Goal: Check status: Check status

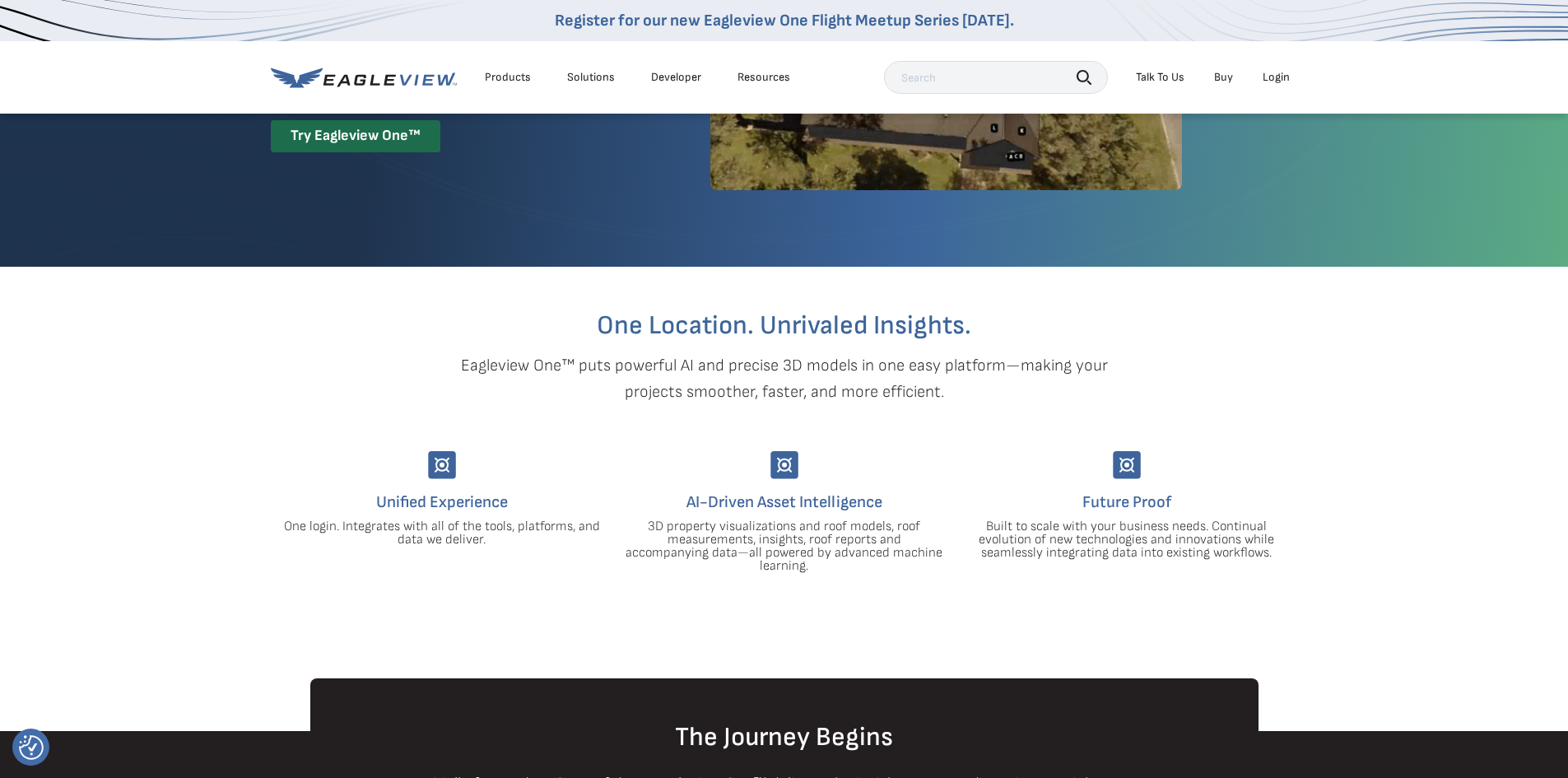
scroll to position [247, 0]
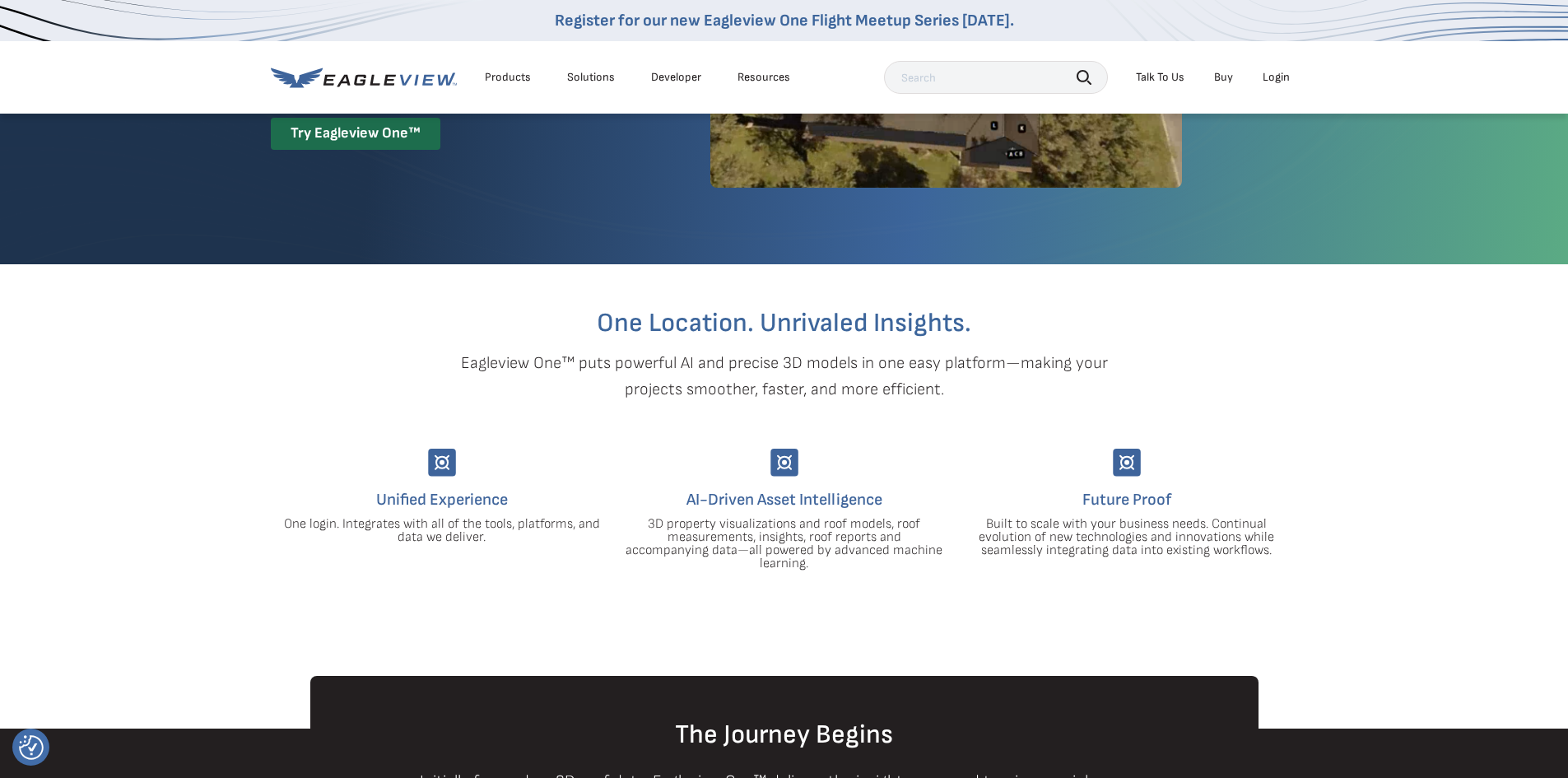
click at [1250, 78] on ul "Talk To Us Buy Login" at bounding box center [1212, 77] width 170 height 24
click at [1257, 77] on li "Login" at bounding box center [1276, 77] width 44 height 24
click at [1280, 76] on div "Login" at bounding box center [1276, 77] width 27 height 15
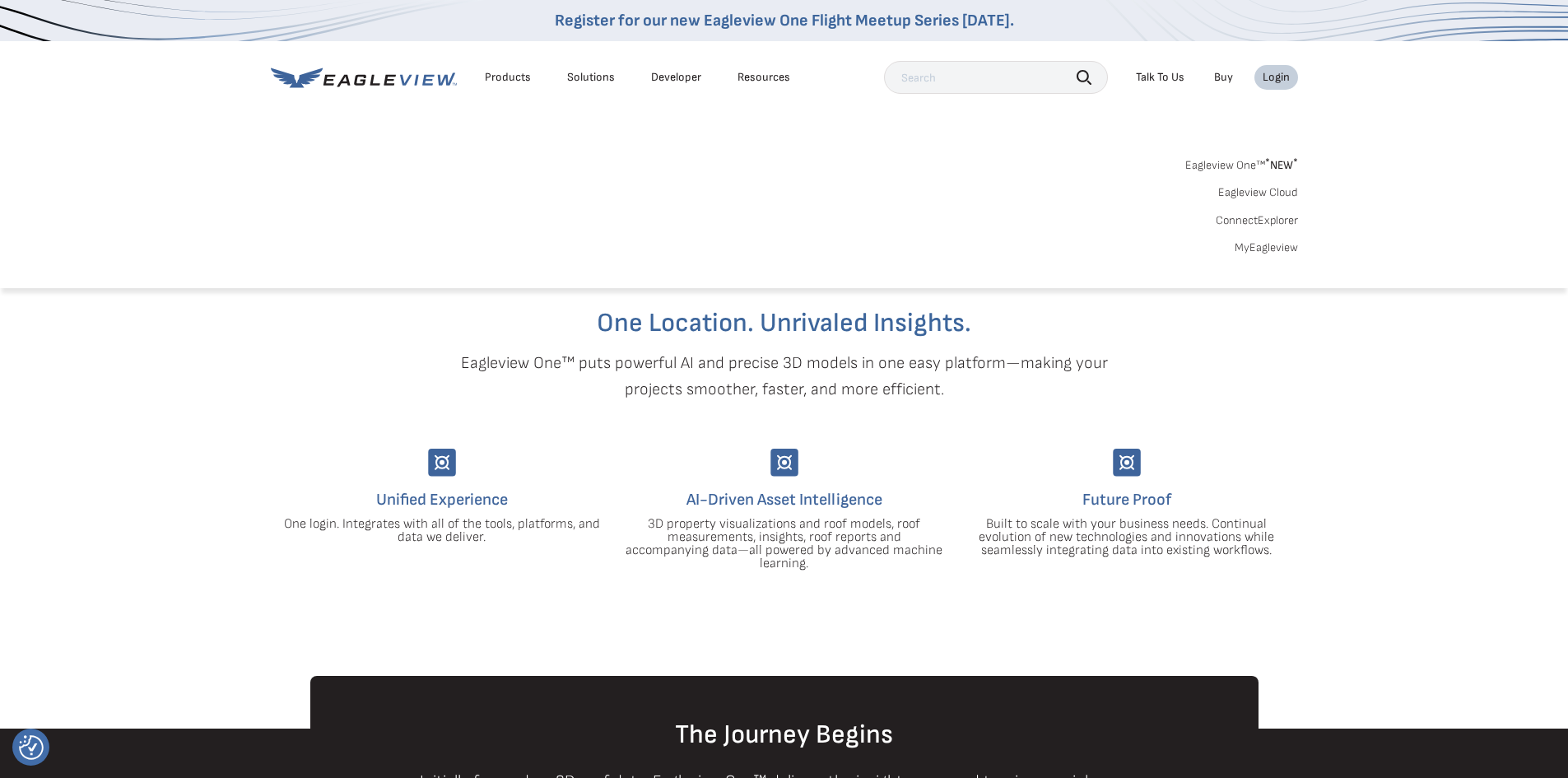
click at [1259, 255] on link "MyEagleview" at bounding box center [1266, 247] width 63 height 15
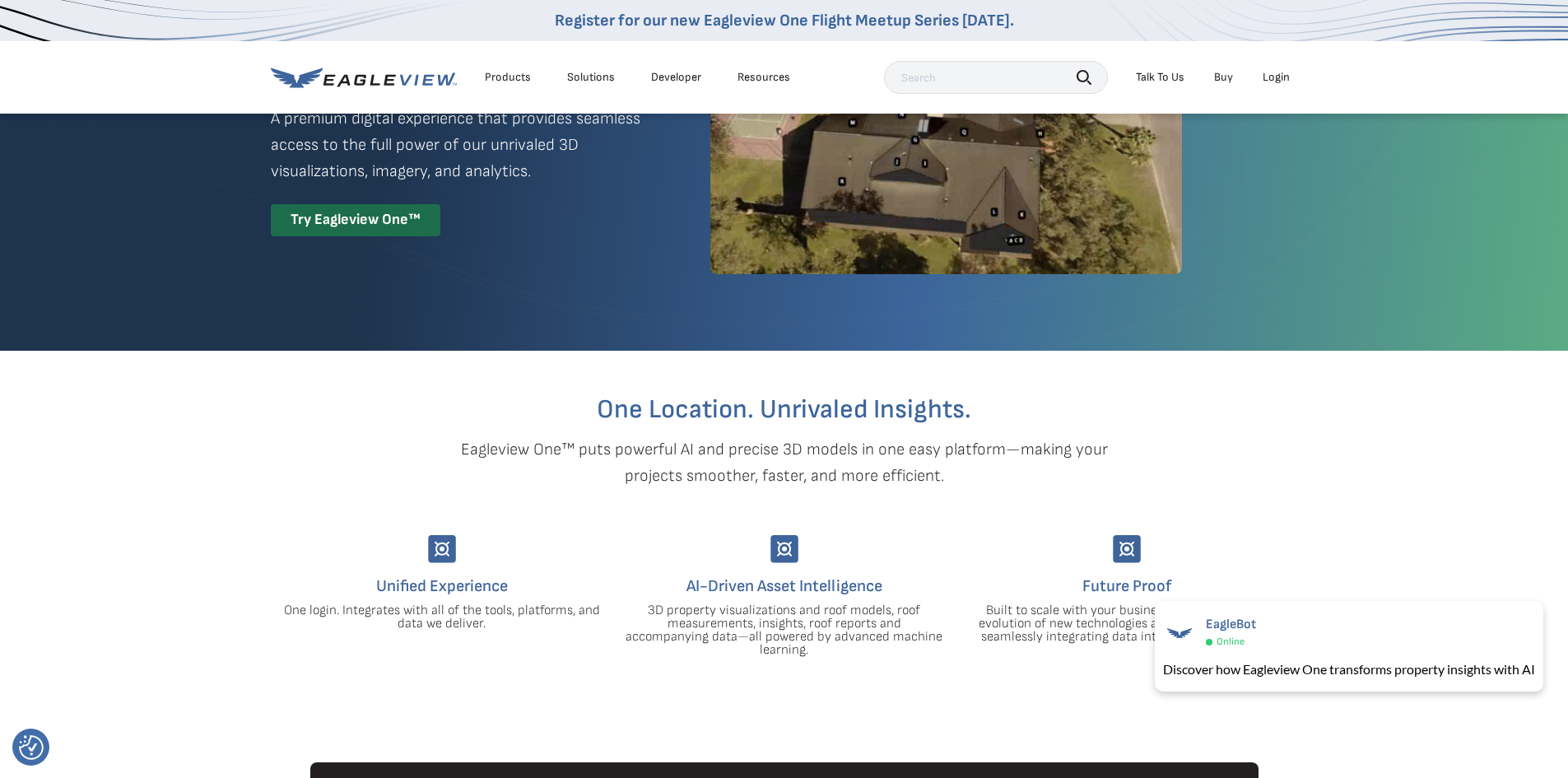
scroll to position [0, 0]
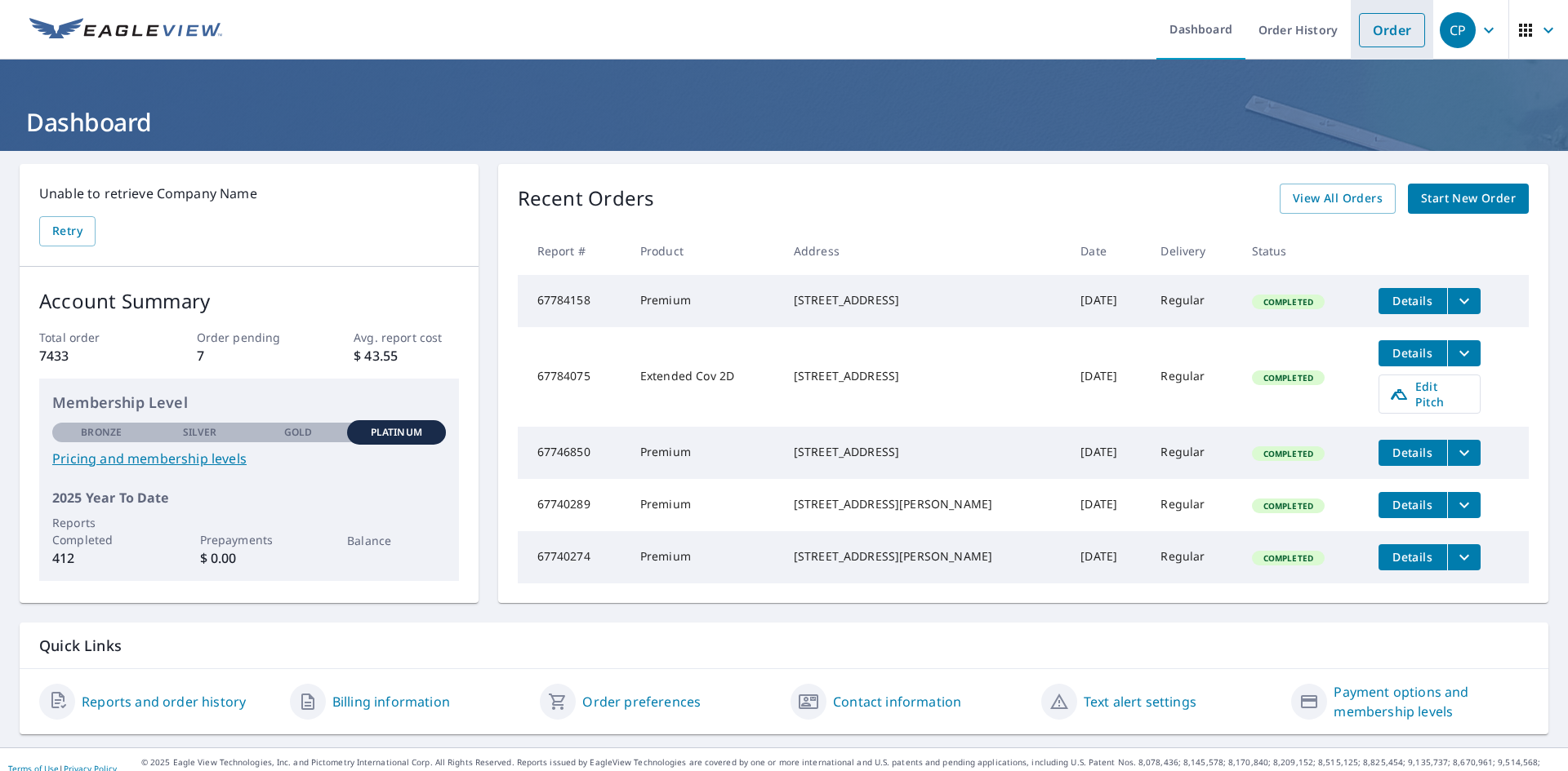
click at [1370, 39] on link "Order" at bounding box center [1392, 31] width 67 height 35
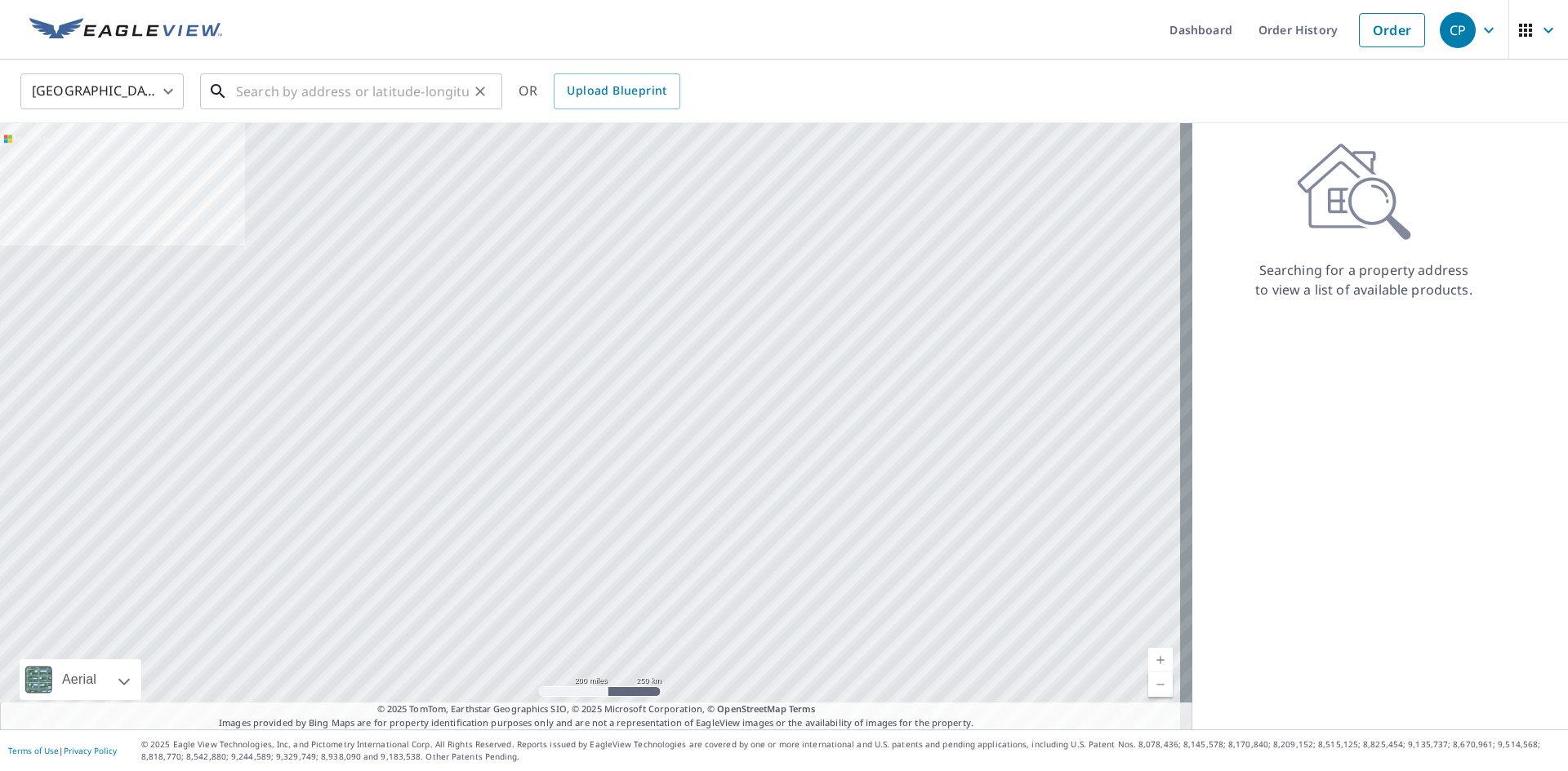
click at [461, 88] on input "text" at bounding box center [352, 91] width 232 height 45
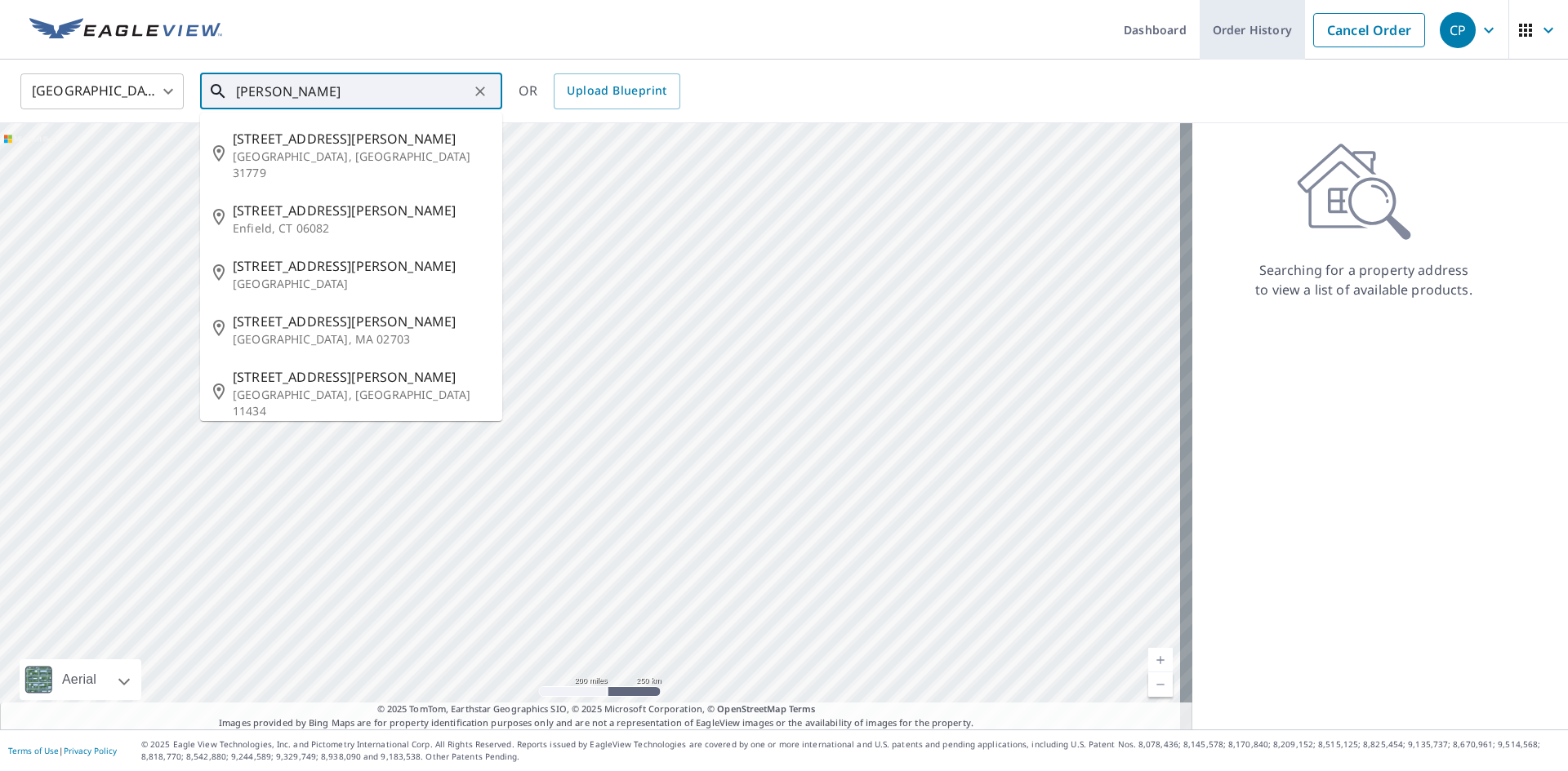
type input "[PERSON_NAME]"
click at [1265, 35] on link "Order History" at bounding box center [1252, 30] width 105 height 60
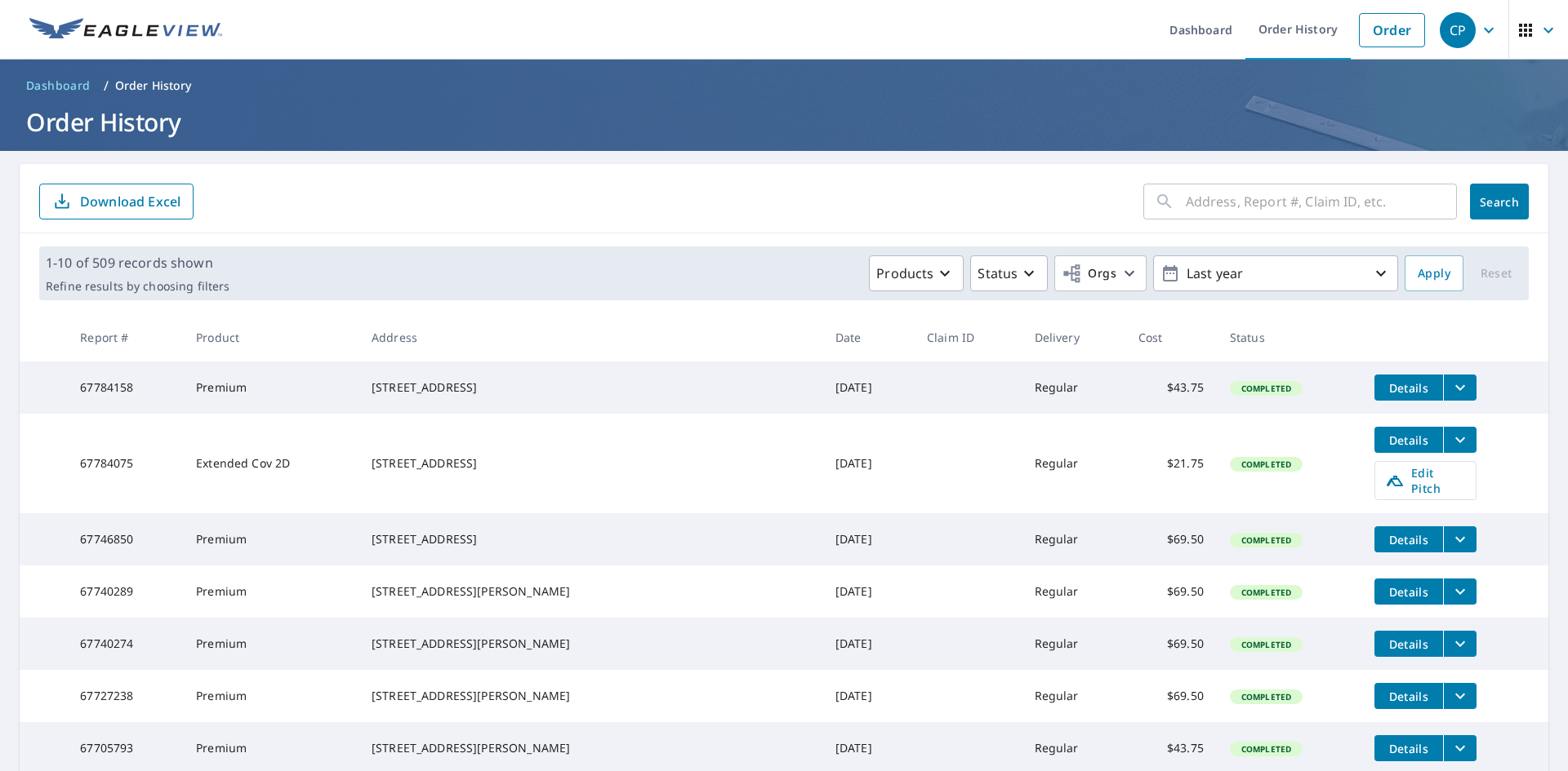
click at [1291, 213] on input "text" at bounding box center [1321, 200] width 271 height 45
type input "[GEOGRAPHIC_DATA]"
click button "Search" at bounding box center [1499, 201] width 59 height 36
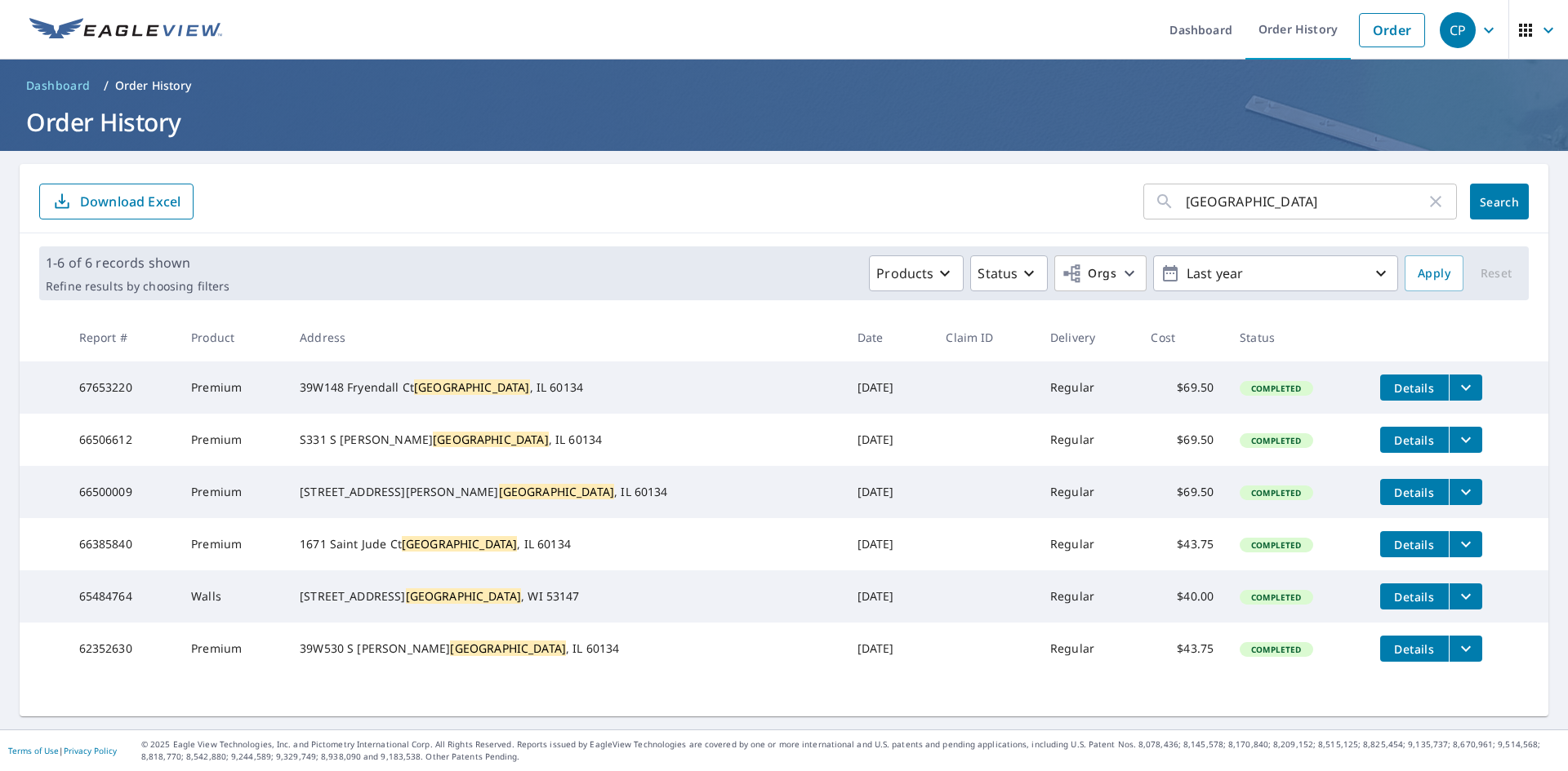
click at [1456, 445] on icon "filesDropdownBtn-66506612" at bounding box center [1466, 439] width 19 height 19
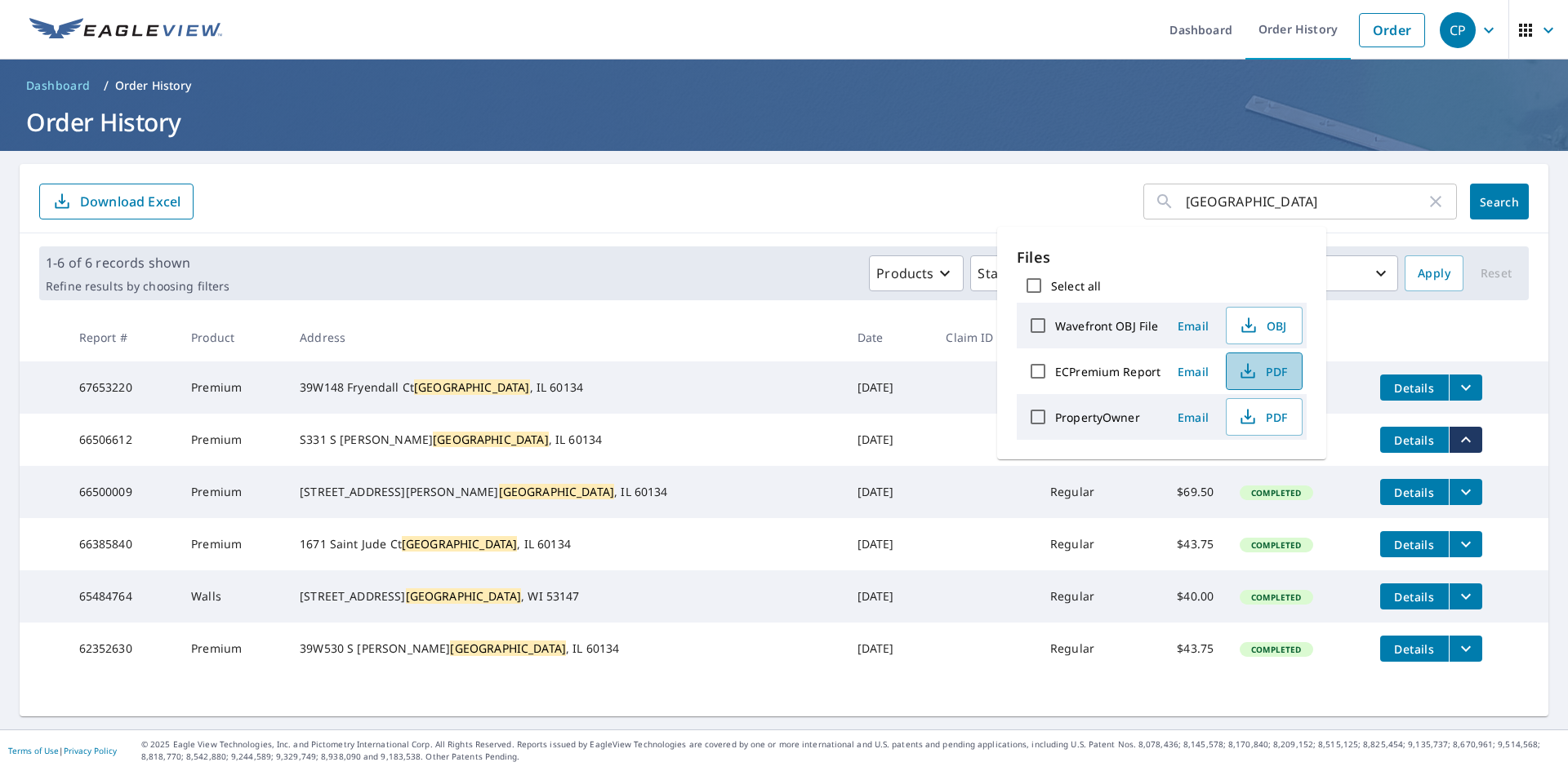
click at [1248, 382] on button "PDF" at bounding box center [1264, 371] width 77 height 38
click at [95, 23] on img at bounding box center [125, 30] width 193 height 24
